Goal: Submit feedback/report problem

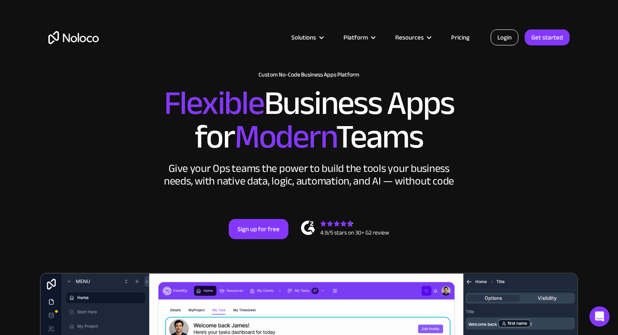
click at [501, 38] on link "Login" at bounding box center [505, 37] width 28 height 16
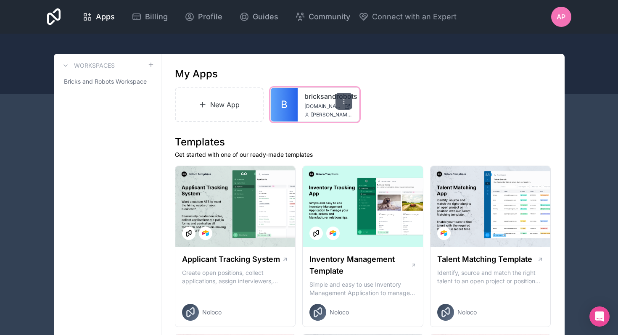
click at [347, 99] on div at bounding box center [343, 101] width 17 height 17
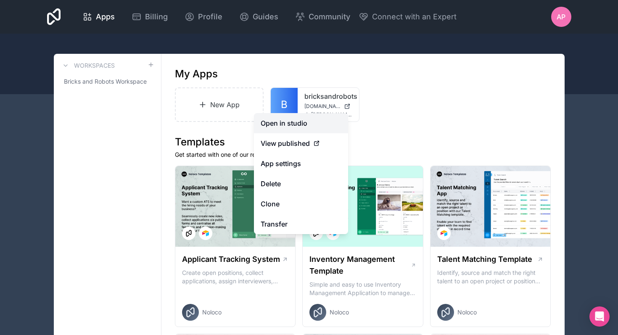
click at [311, 125] on link "Open in studio" at bounding box center [301, 123] width 94 height 20
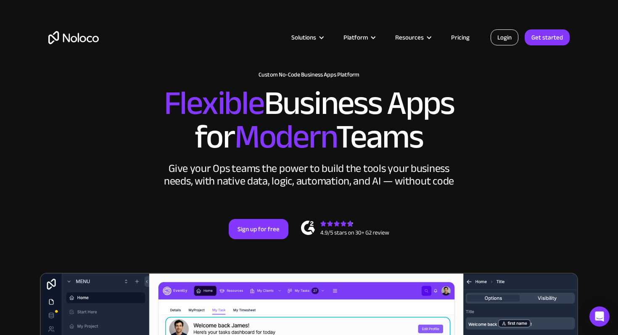
click at [500, 38] on link "Login" at bounding box center [505, 37] width 28 height 16
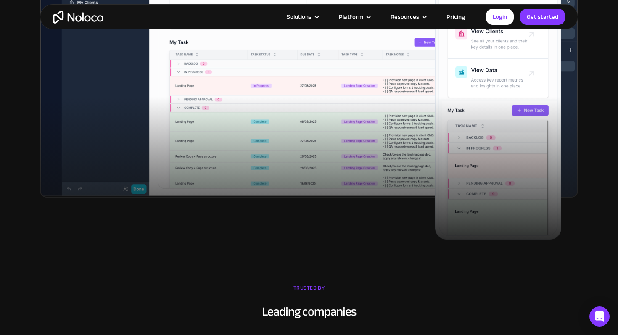
scroll to position [433, 0]
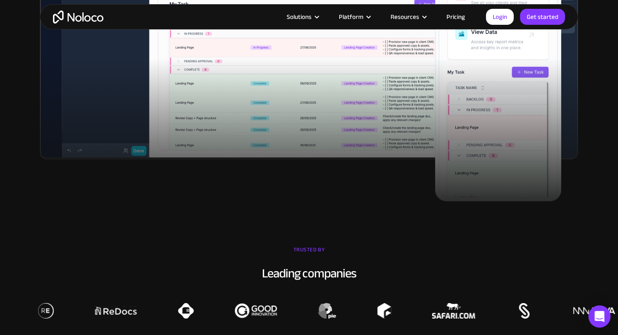
click at [600, 317] on icon "Open Intercom Messenger" at bounding box center [599, 316] width 10 height 11
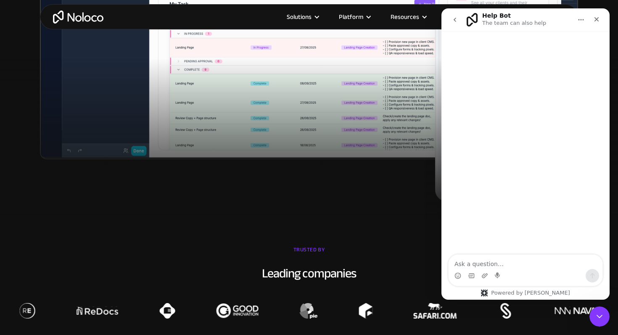
scroll to position [0, 0]
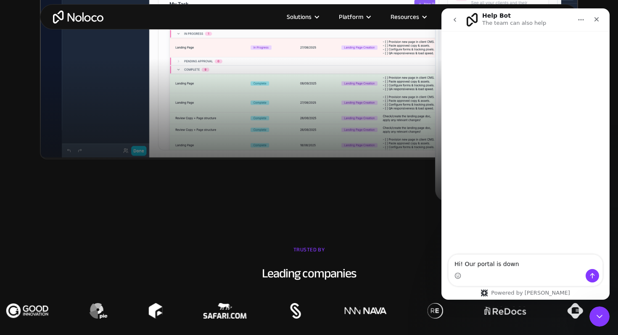
type textarea "Hi! Our portal is down https://bricksandrobots.noloco.co/"
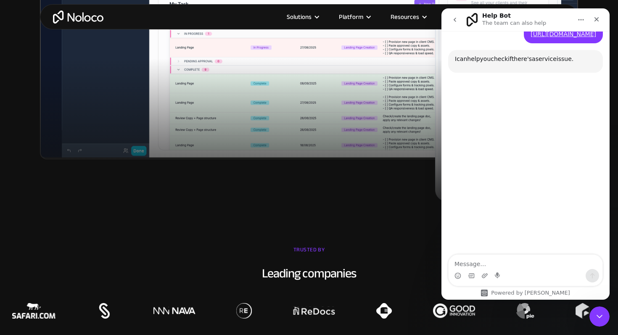
scroll to position [61, 0]
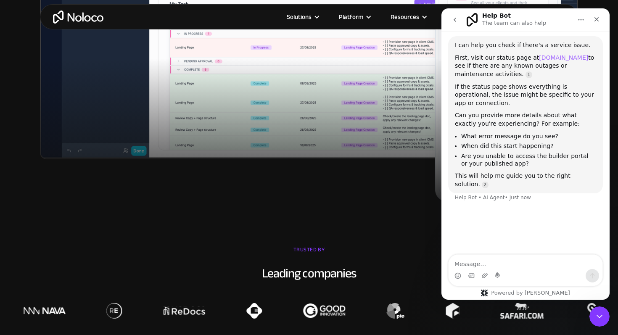
click at [555, 58] on link "status.noloco.io" at bounding box center [563, 57] width 49 height 7
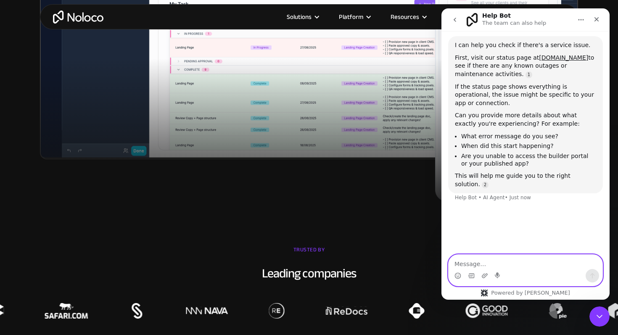
click at [517, 263] on textarea "Message…" at bounding box center [525, 262] width 154 height 14
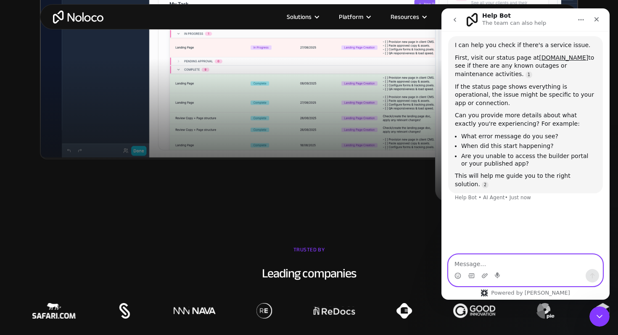
paste textarea "This site can’t be reached The webpage at https://bricksandrobots.noloco.co/ mi…"
type textarea "This site can’t be reached The webpage at https://bricksandrobots.noloco.co/ mi…"
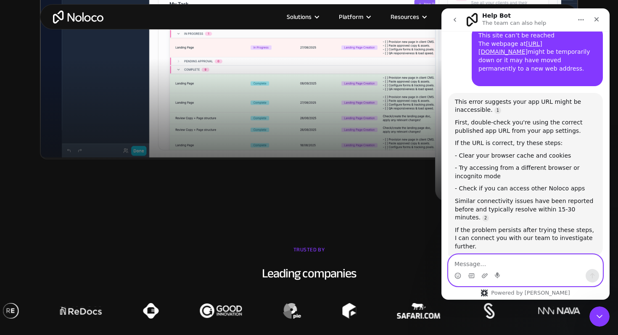
scroll to position [271, 0]
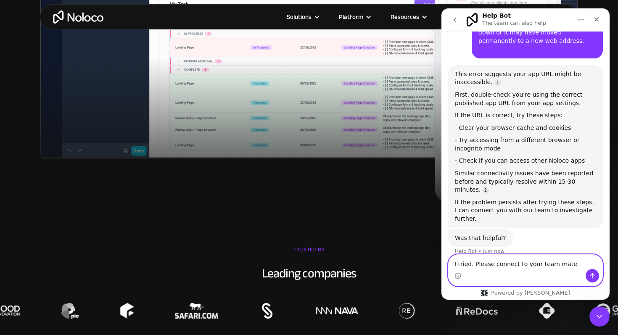
type textarea "I tried. Please connect to your team mate."
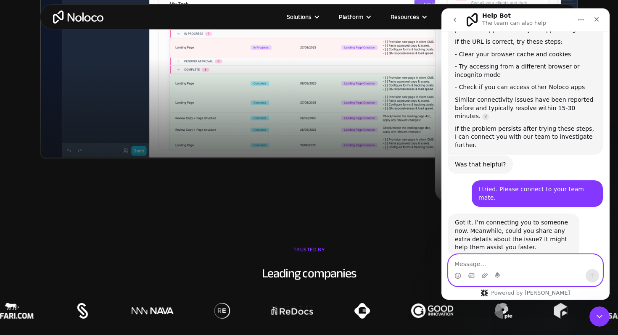
scroll to position [346, 0]
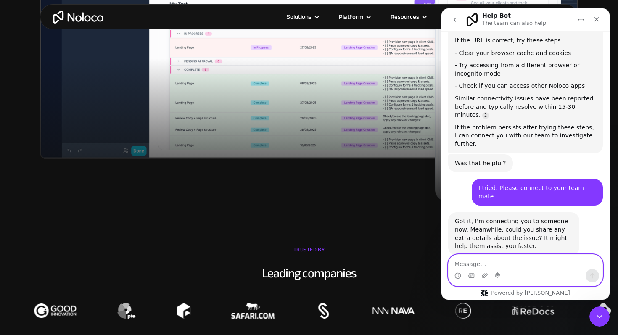
type textarea "U"
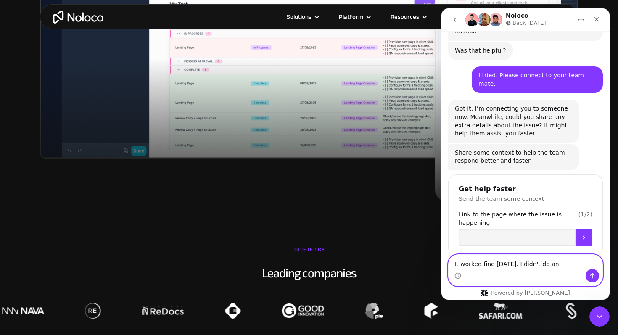
scroll to position [471, 0]
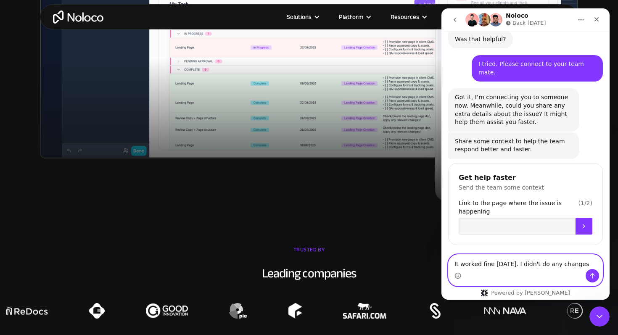
type textarea "It worked fine today. I didn't do any changes"
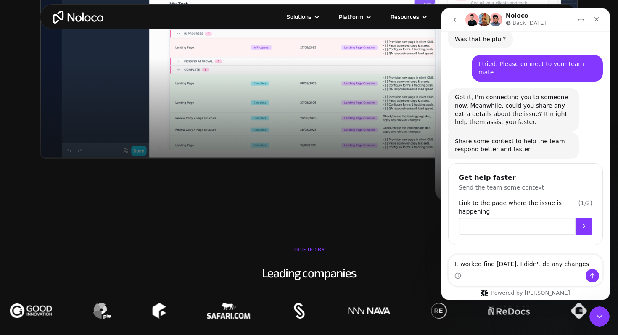
click at [503, 218] on input "Link to the page where the issue is happening" at bounding box center [517, 226] width 117 height 17
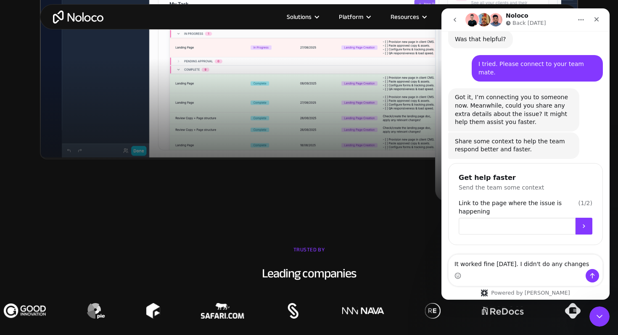
paste input "https://bricksandrobots.noloco.co/"
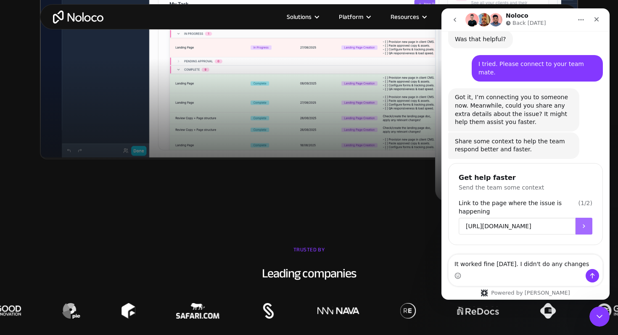
type input "https://bricksandrobots.noloco.co/"
click at [588, 218] on button "Submit" at bounding box center [583, 226] width 17 height 17
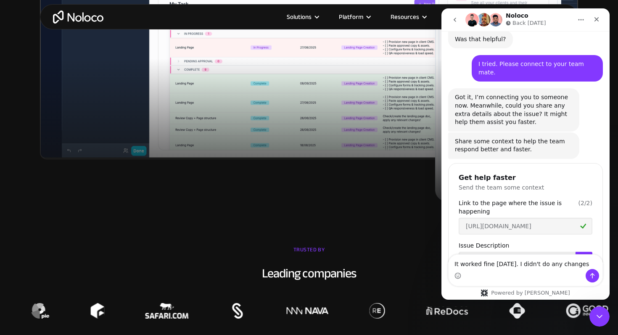
scroll to position [505, 0]
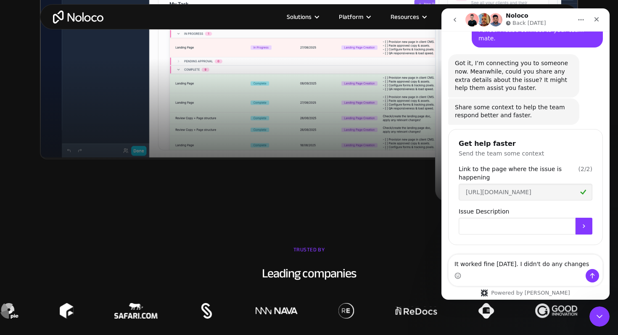
click at [512, 218] on input "Issue Description" at bounding box center [517, 226] width 117 height 17
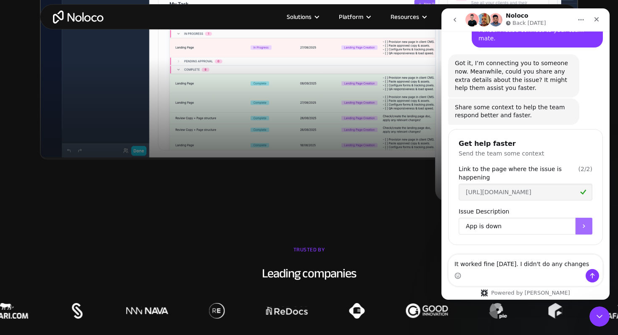
type input "App is down"
click at [588, 218] on button "Submit" at bounding box center [583, 226] width 17 height 17
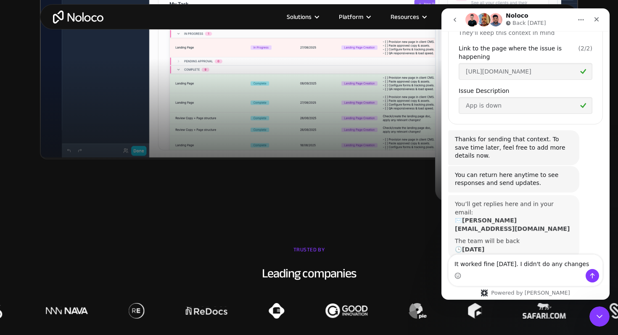
scroll to position [625, 0]
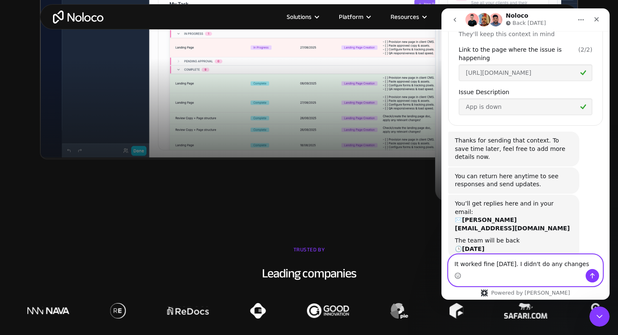
click at [503, 262] on textarea "It worked fine today. I didn't do any changes" at bounding box center [525, 262] width 154 height 14
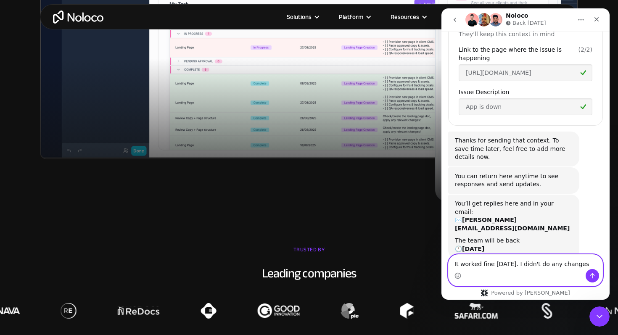
click at [571, 265] on textarea "It worked fine today. I didn't do any changes" at bounding box center [525, 262] width 154 height 14
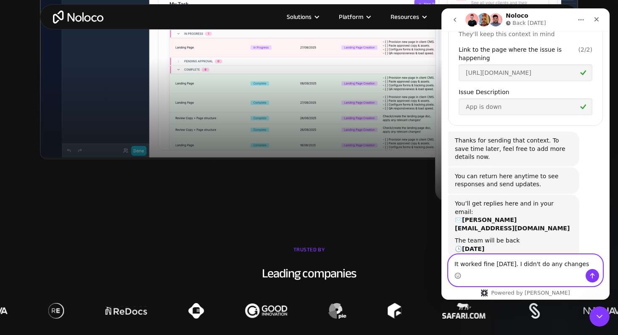
click at [575, 264] on textarea "It worked fine today. I didn't do any changes" at bounding box center [525, 262] width 154 height 14
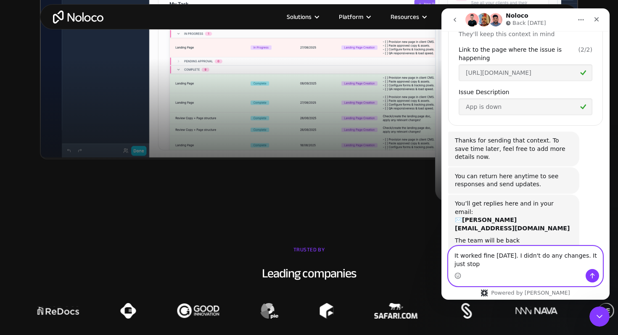
scroll to position [633, 0]
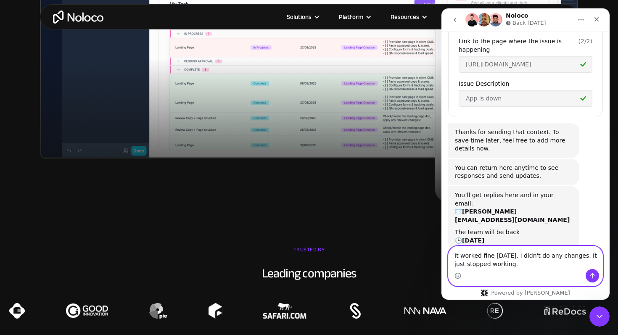
type textarea "It worked fine today. I didn't do any changes. It just stopped working."
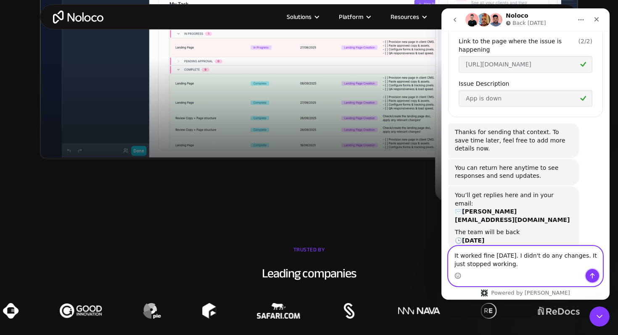
click at [592, 274] on icon "Send a message…" at bounding box center [592, 275] width 5 height 5
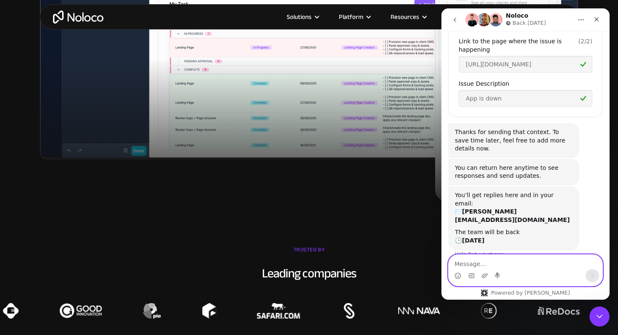
scroll to position [658, 0]
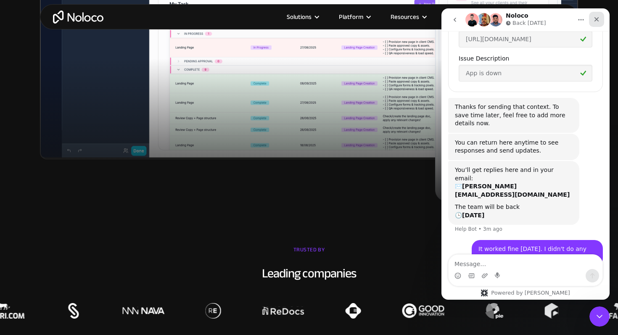
click at [592, 18] on div "Close" at bounding box center [596, 19] width 15 height 15
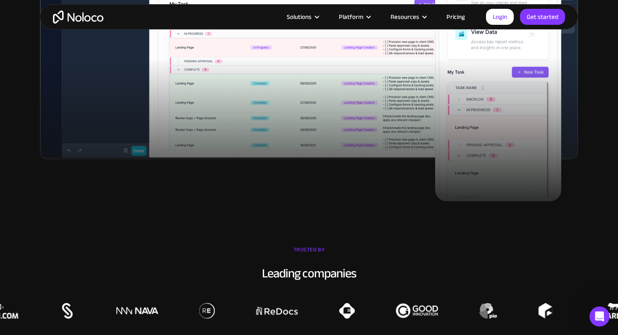
scroll to position [650, 0]
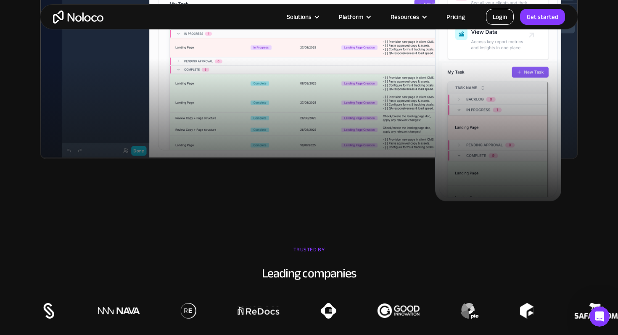
click at [491, 16] on link "Login" at bounding box center [500, 17] width 28 height 16
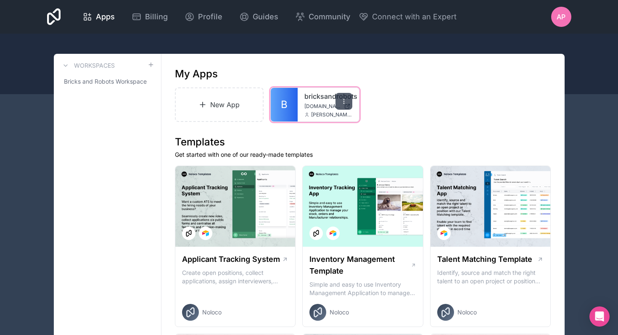
click at [343, 104] on icon at bounding box center [343, 101] width 7 height 7
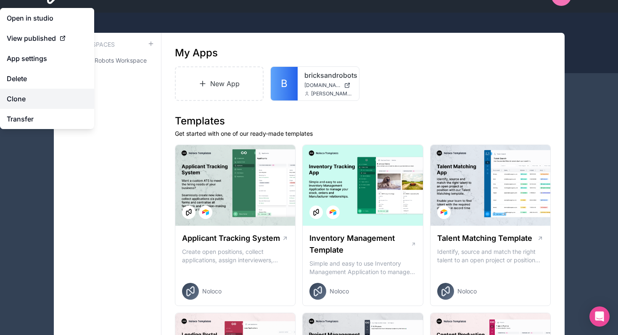
scroll to position [26, 0]
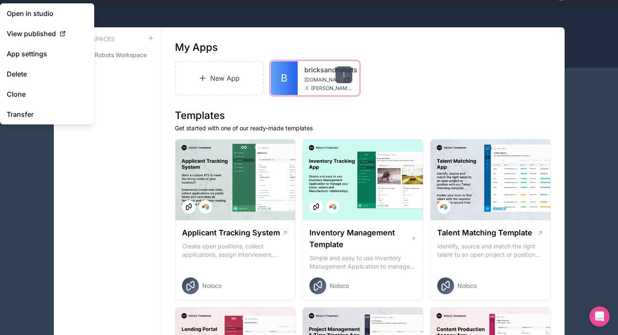
click at [346, 73] on icon at bounding box center [343, 74] width 7 height 7
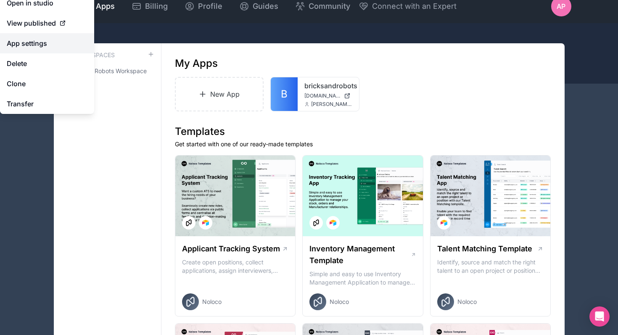
scroll to position [0, 0]
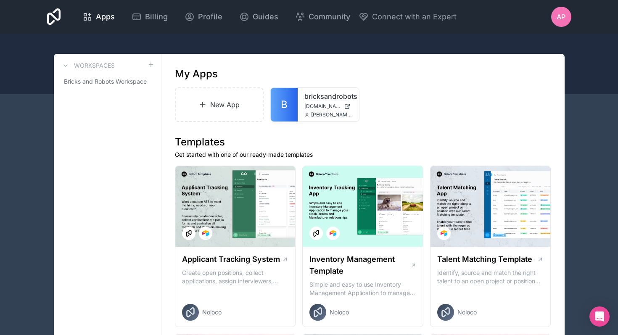
click at [145, 82] on icon at bounding box center [147, 81] width 7 height 7
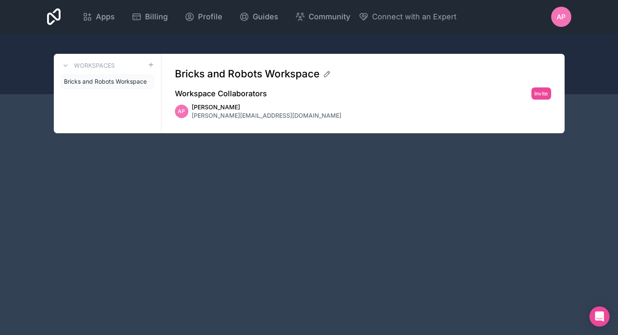
click at [0, 0] on icon at bounding box center [0, 0] width 0 height 0
click at [110, 82] on span "Bricks and Robots Workspace" at bounding box center [102, 81] width 77 height 8
click at [140, 25] on link "Billing" at bounding box center [150, 17] width 50 height 18
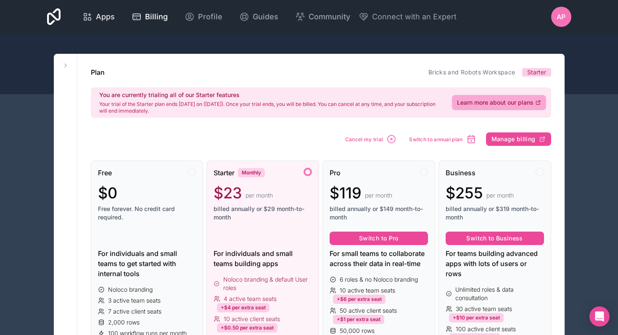
click at [105, 16] on span "Apps" at bounding box center [105, 17] width 19 height 12
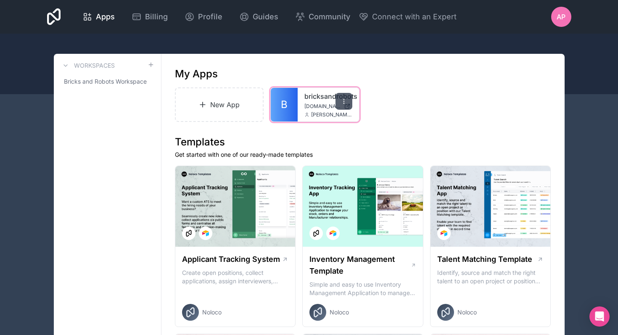
click at [347, 99] on icon at bounding box center [343, 101] width 7 height 7
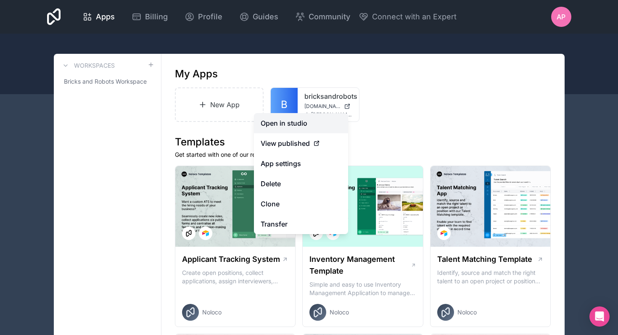
click at [295, 126] on link "Open in studio" at bounding box center [301, 123] width 94 height 20
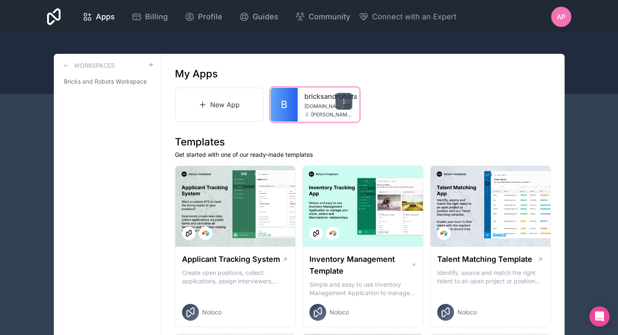
click at [343, 101] on icon at bounding box center [343, 101] width 7 height 7
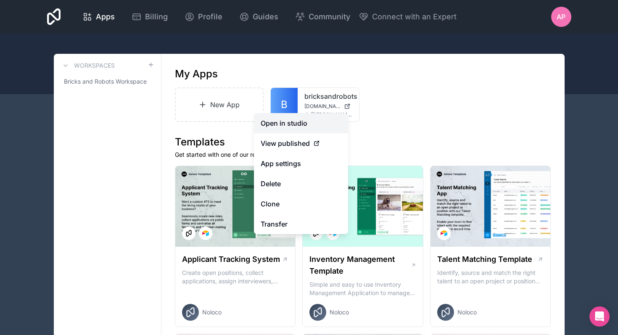
click at [300, 120] on link "Open in studio" at bounding box center [301, 123] width 94 height 20
